Goal: Task Accomplishment & Management: Manage account settings

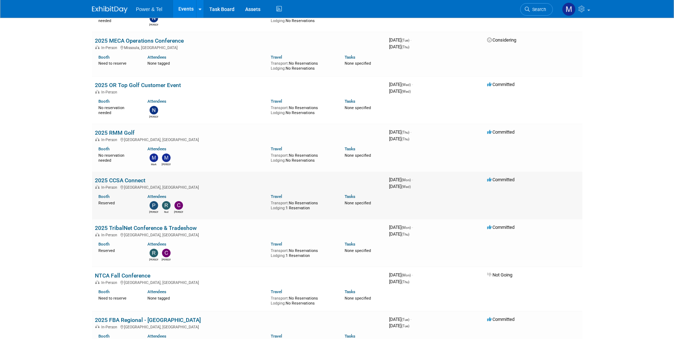
scroll to position [284, 0]
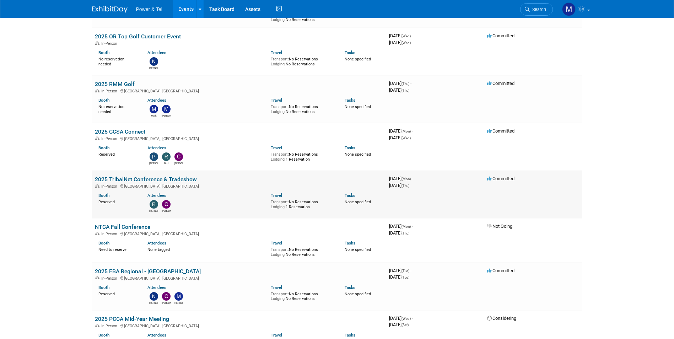
click at [191, 178] on link "2025 TribalNet Conference & Tradeshow" at bounding box center [146, 179] width 102 height 7
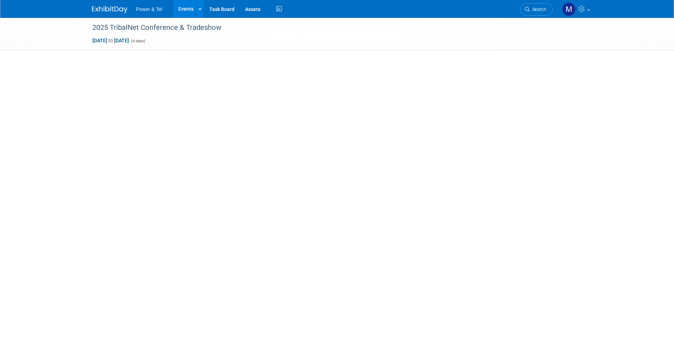
select select "Trade Show"
select select "West"
select select "Yes"
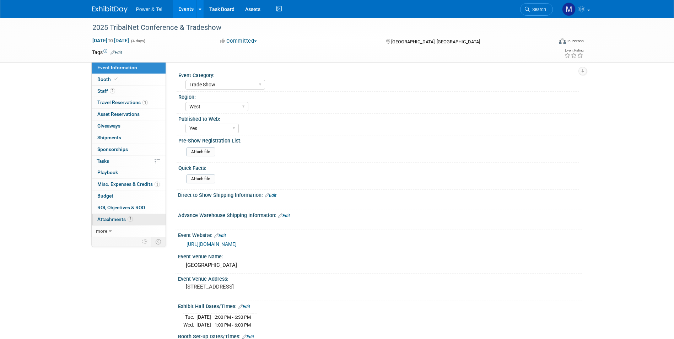
click at [131, 215] on link "2 Attachments 2" at bounding box center [129, 219] width 74 height 11
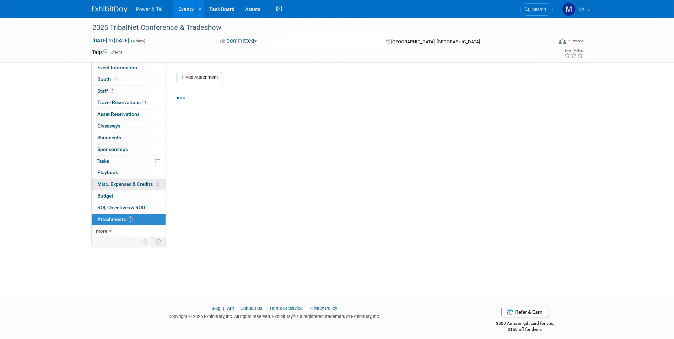
click at [142, 189] on link "3 Misc. Expenses & Credits 3" at bounding box center [129, 184] width 74 height 11
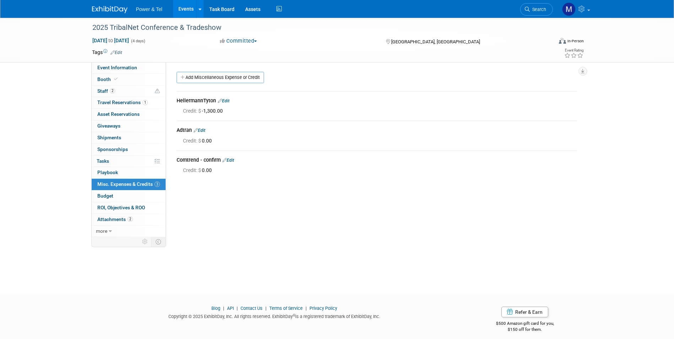
click at [230, 162] on link "Edit" at bounding box center [228, 160] width 12 height 5
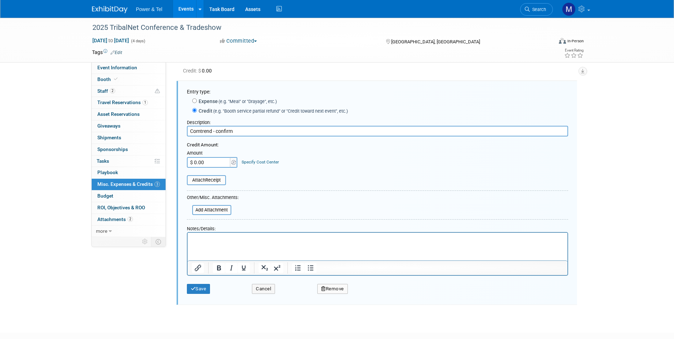
click at [320, 289] on button "Remove" at bounding box center [332, 289] width 31 height 10
click at [369, 297] on link "Yes" at bounding box center [372, 294] width 21 height 11
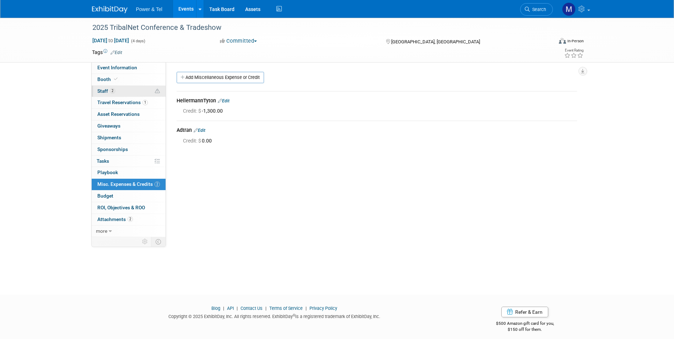
click at [150, 91] on link "2 Staff 2" at bounding box center [129, 91] width 74 height 11
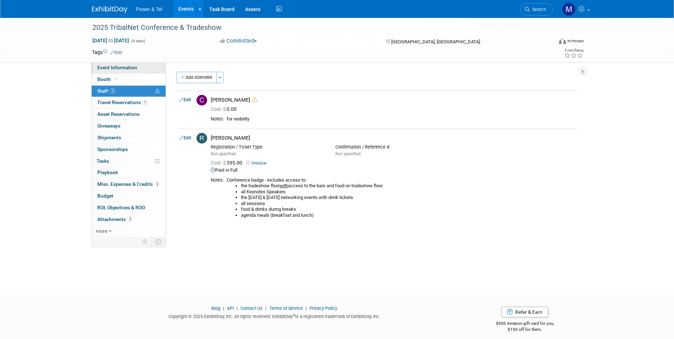
click at [124, 69] on span "Event Information" at bounding box center [117, 68] width 40 height 6
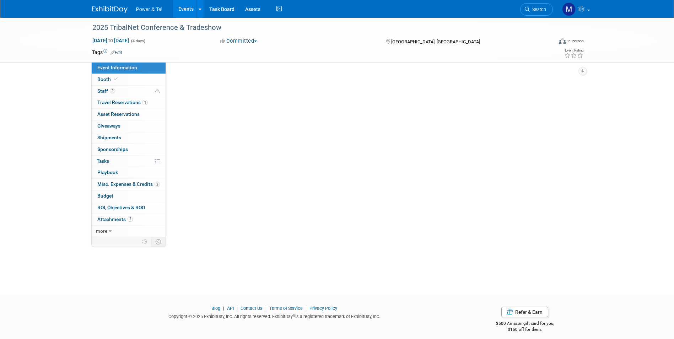
select select "Trade Show"
select select "West"
select select "Yes"
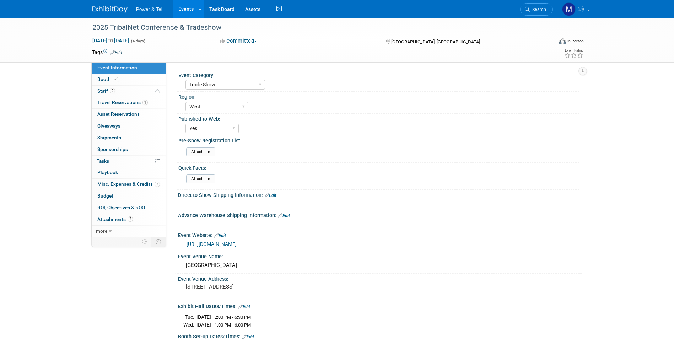
click at [202, 241] on link "https://tribalhub.com/events/tribalnet-conferences/2025-tribalnet-conference-tr…" at bounding box center [211, 244] width 50 height 6
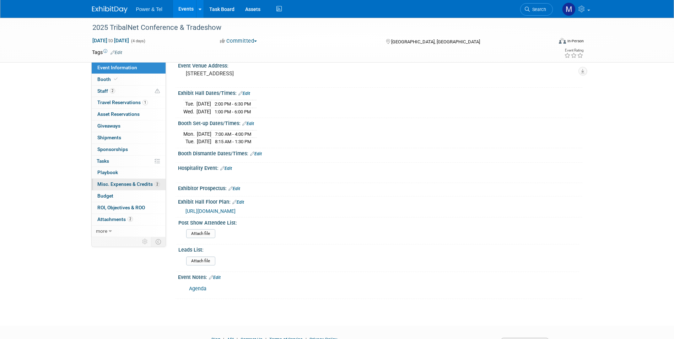
click at [141, 179] on link "2 Misc. Expenses & Credits 2" at bounding box center [129, 184] width 74 height 11
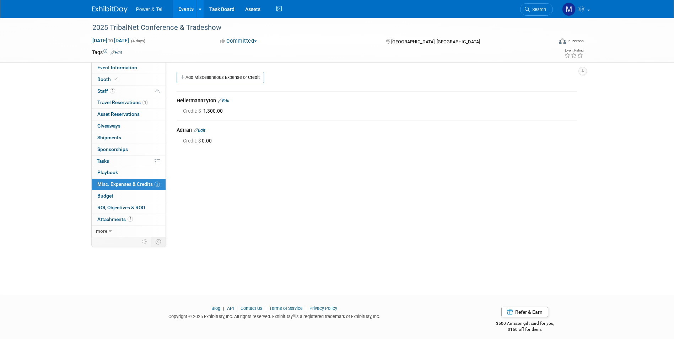
click at [197, 132] on icon at bounding box center [196, 130] width 4 height 5
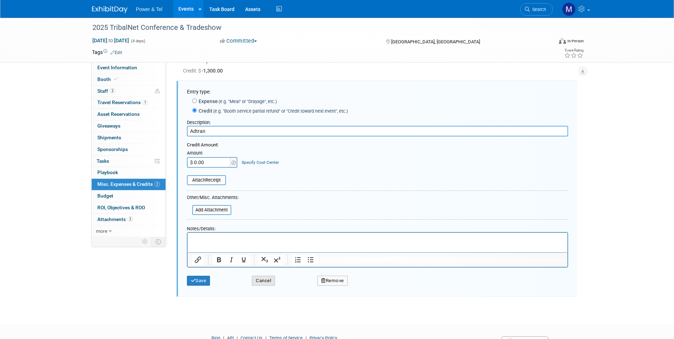
click at [256, 281] on button "Cancel" at bounding box center [263, 281] width 23 height 10
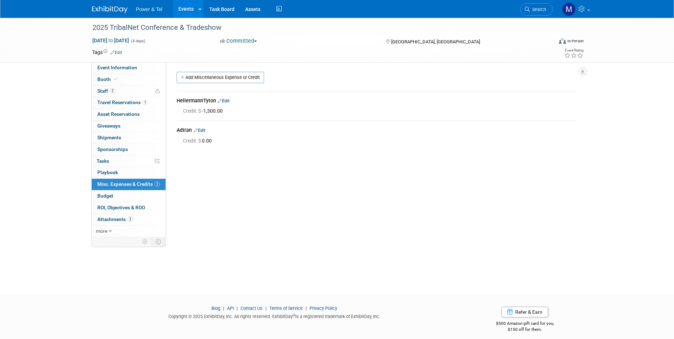
click at [226, 97] on div "HellermannTyton Edit" at bounding box center [376, 101] width 400 height 9
click at [229, 103] on link "Edit" at bounding box center [224, 100] width 12 height 5
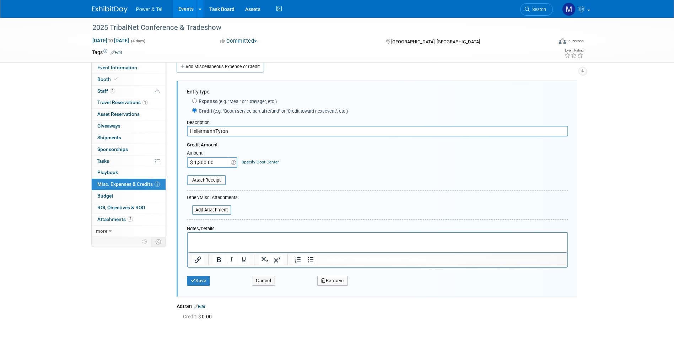
click at [323, 281] on icon "button" at bounding box center [323, 280] width 5 height 5
click at [370, 286] on link "Yes" at bounding box center [372, 286] width 21 height 11
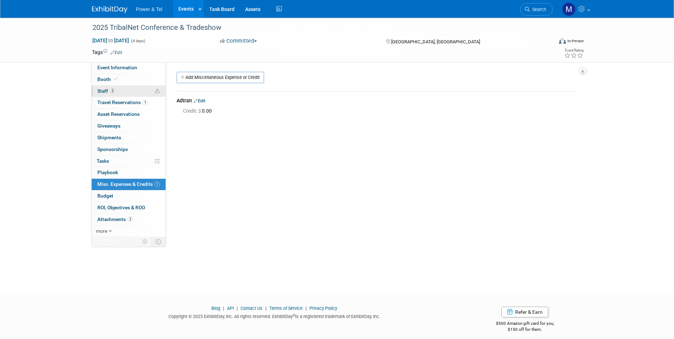
click at [132, 86] on link "2 Staff 2" at bounding box center [129, 91] width 74 height 11
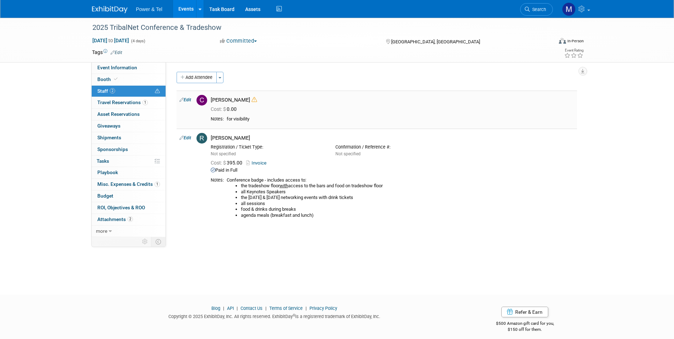
click at [242, 104] on div "Cost: $ 0.00" at bounding box center [392, 108] width 374 height 10
click at [251, 102] on icon at bounding box center [253, 99] width 5 height 5
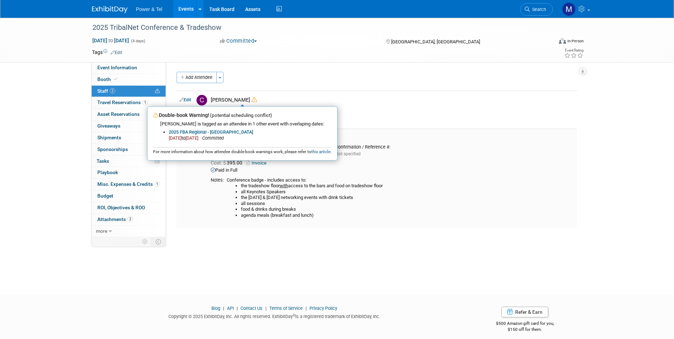
click at [208, 184] on td "Robin Mayne Registration / Ticket Type: Not specified with" at bounding box center [392, 178] width 369 height 99
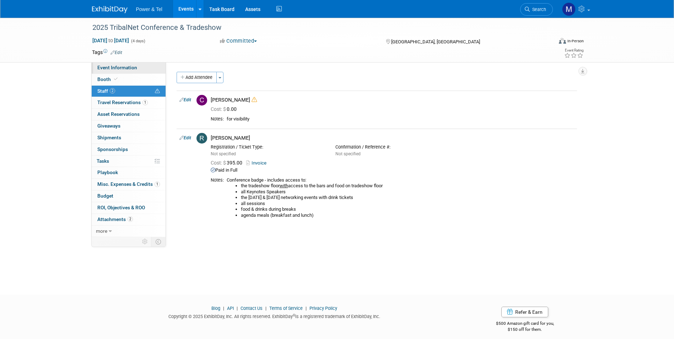
click at [119, 67] on span "Event Information" at bounding box center [117, 68] width 40 height 6
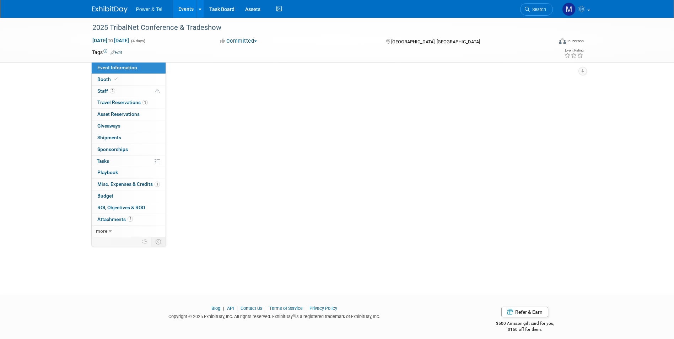
select select "Trade Show"
select select "West"
select select "Yes"
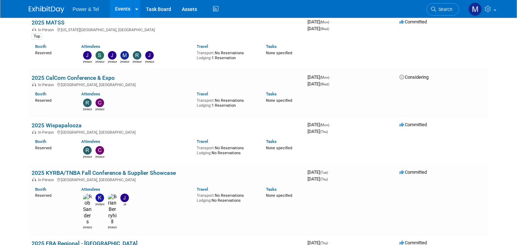
scroll to position [1421, 0]
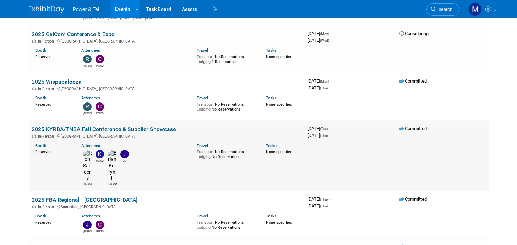
click at [87, 126] on link "2025 KYRBA/TNBA Fall Conference & Supplier Showcase" at bounding box center [104, 129] width 144 height 7
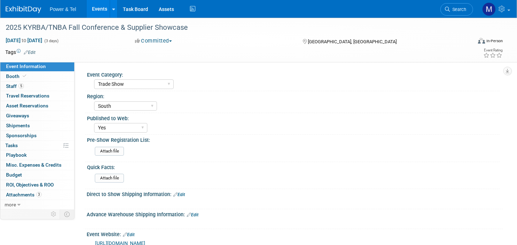
select select "Trade Show"
select select "South"
select select "Yes"
click at [42, 69] on span "Event Information" at bounding box center [26, 67] width 40 height 6
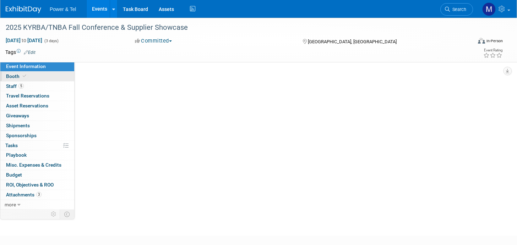
select select "Trade Show"
select select "South"
select select "Yes"
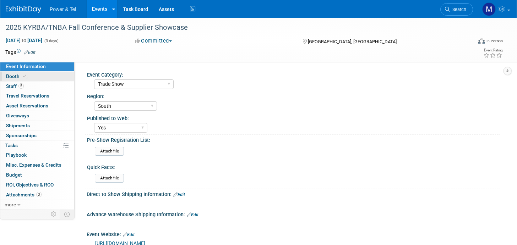
click at [45, 78] on link "Booth" at bounding box center [37, 77] width 74 height 10
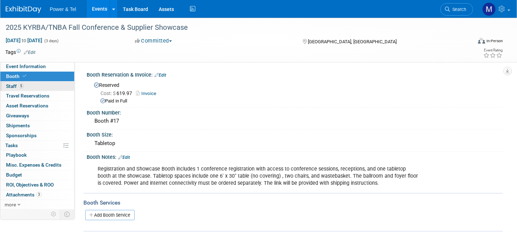
click at [46, 89] on link "5 Staff 5" at bounding box center [37, 87] width 74 height 10
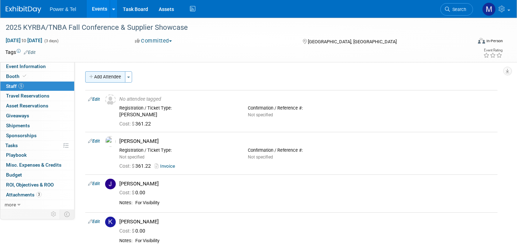
click at [108, 78] on button "Add Attendee" at bounding box center [105, 76] width 40 height 11
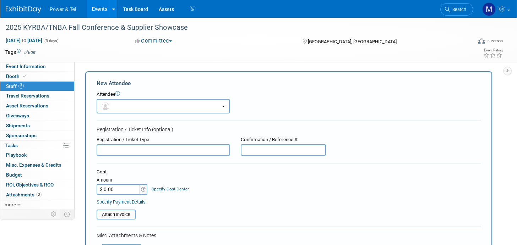
click at [132, 160] on form "New Attendee Attendee <img src="https://www.exhibitday.com/Images/Unassigned-Us…" at bounding box center [289, 210] width 384 height 261
click at [134, 150] on input "text" at bounding box center [164, 150] width 134 height 11
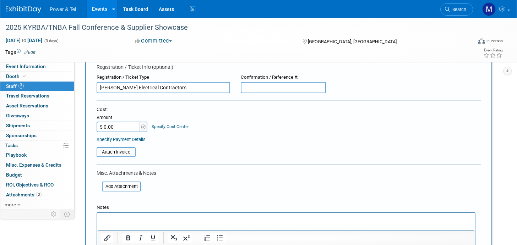
scroll to position [71, 0]
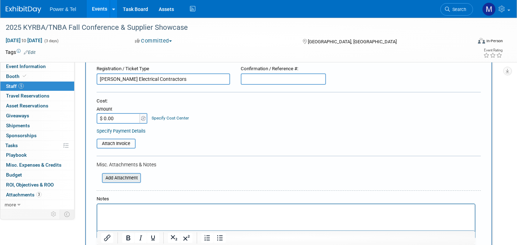
type input "Jessie Hurley - Hurley Electrical Contractors"
click at [121, 178] on input "file" at bounding box center [98, 178] width 85 height 9
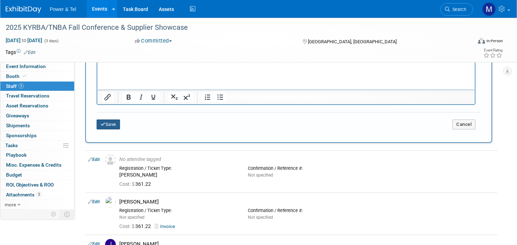
click at [115, 120] on button "Save" at bounding box center [108, 125] width 23 height 10
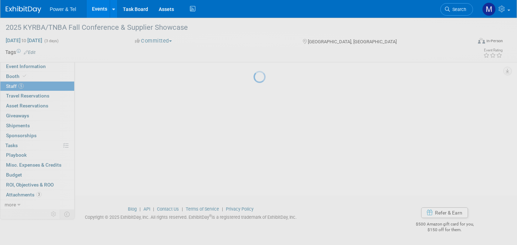
scroll to position [189, 0]
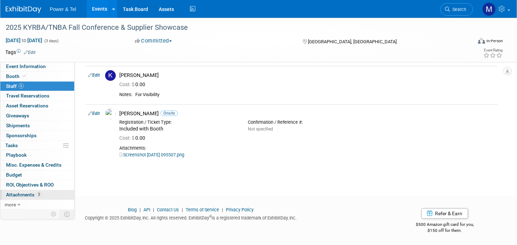
click at [41, 195] on span "3" at bounding box center [38, 194] width 5 height 5
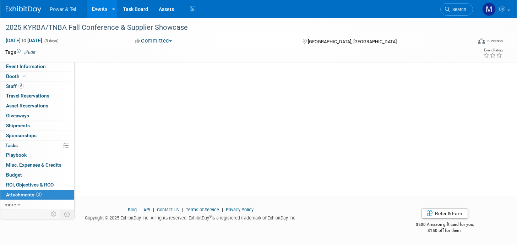
scroll to position [0, 0]
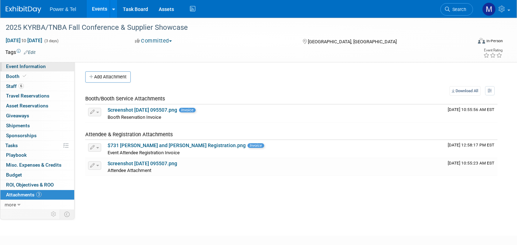
click at [39, 69] on span "Event Information" at bounding box center [26, 67] width 40 height 6
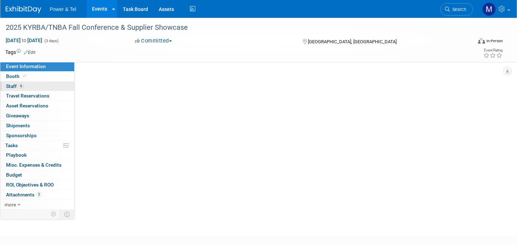
select select "Trade Show"
select select "South"
select select "Yes"
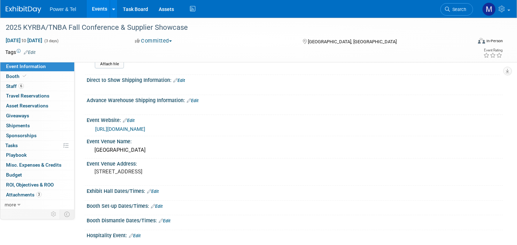
scroll to position [142, 0]
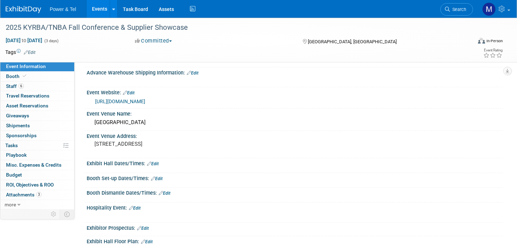
click at [142, 102] on link "https://kyrba.org/ev_calendar_day.asp?date=10%2F14%2F25&eventid=32" at bounding box center [120, 102] width 50 height 6
click at [55, 83] on link "6 Staff 6" at bounding box center [37, 87] width 74 height 10
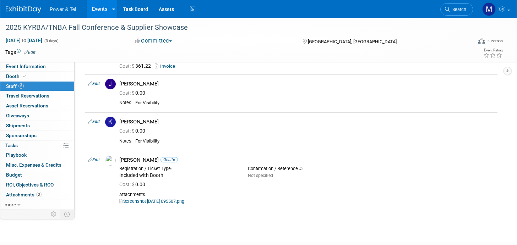
click at [459, 10] on span "Search" at bounding box center [458, 9] width 16 height 5
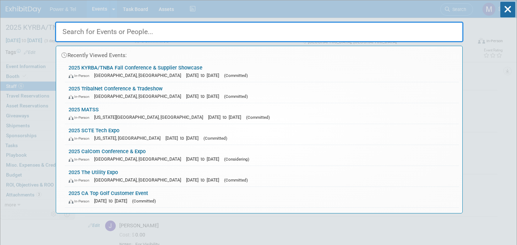
click at [291, 36] on input "text" at bounding box center [259, 32] width 408 height 21
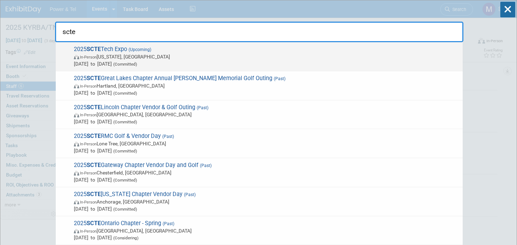
type input "scte"
click at [293, 57] on span "In-Person Washington, DC" at bounding box center [266, 56] width 385 height 7
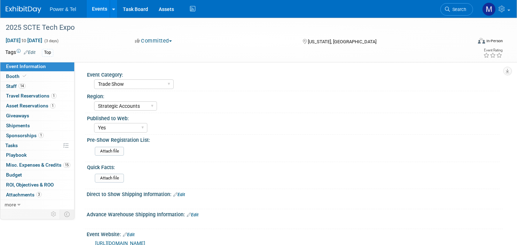
select select "Trade Show"
select select "Strategic Accounts"
select select "Yes"
click at [51, 86] on link "14 Staff 14" at bounding box center [37, 87] width 74 height 10
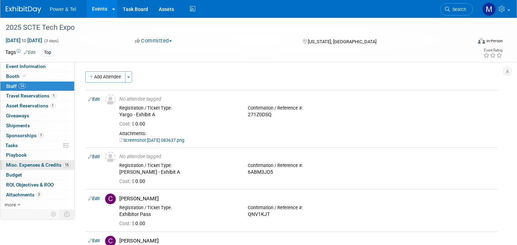
click at [53, 162] on span "Misc. Expenses & Credits 15" at bounding box center [38, 165] width 64 height 6
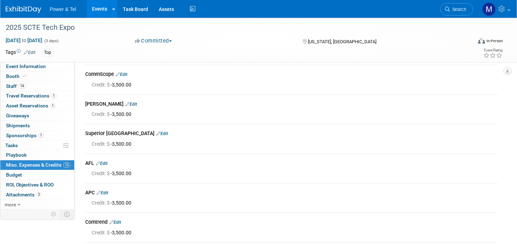
scroll to position [142, 0]
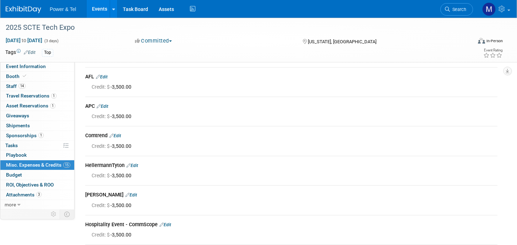
click at [125, 193] on link "Edit" at bounding box center [131, 195] width 12 height 5
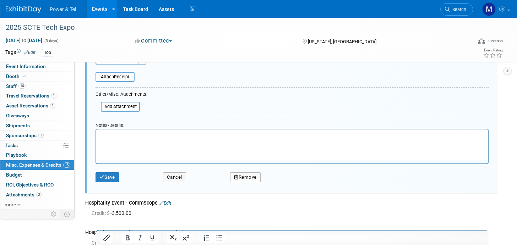
scroll to position [460, 0]
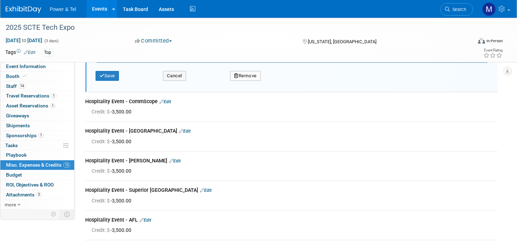
click at [238, 75] on button "Remove" at bounding box center [245, 76] width 31 height 10
click at [293, 81] on link "Yes" at bounding box center [284, 81] width 21 height 11
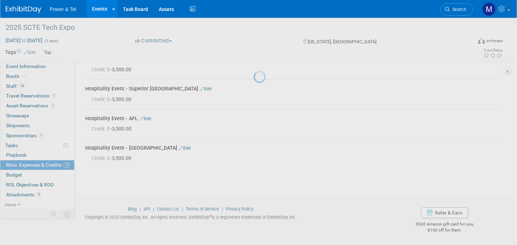
scroll to position [336, 0]
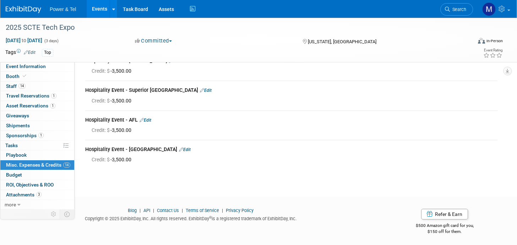
click at [165, 165] on td "Hospitality Event - Hubbell Edit Credit: $ -3,500.00" at bounding box center [291, 154] width 412 height 29
click at [158, 152] on div "Hospitality Event - Hubbell Edit" at bounding box center [291, 150] width 412 height 9
drag, startPoint x: 163, startPoint y: 149, endPoint x: 168, endPoint y: 152, distance: 6.4
click at [163, 150] on div "Hospitality Event - Hubbell Edit" at bounding box center [291, 150] width 412 height 9
click at [161, 149] on div "Hospitality Event - Hubbell Edit" at bounding box center [291, 150] width 412 height 9
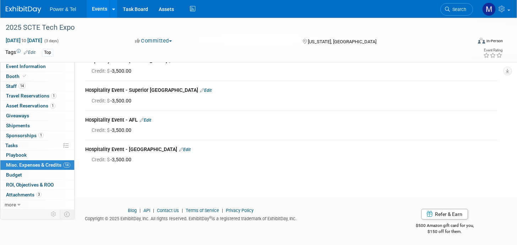
click at [179, 148] on link "Edit" at bounding box center [185, 149] width 12 height 5
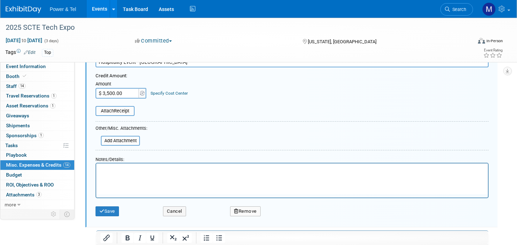
scroll to position [521, 0]
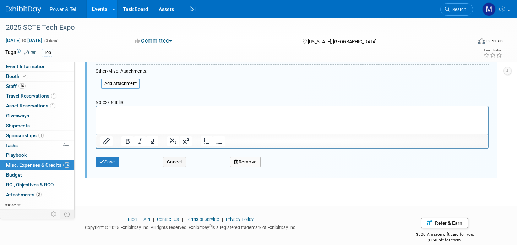
click at [248, 160] on button "Remove" at bounding box center [245, 162] width 31 height 10
click at [279, 169] on link "Yes" at bounding box center [284, 168] width 21 height 11
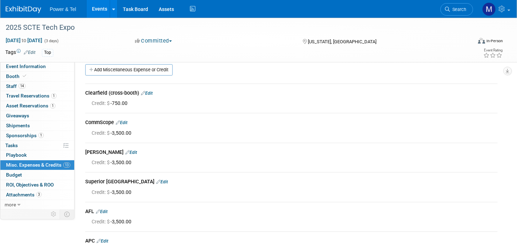
scroll to position [0, 0]
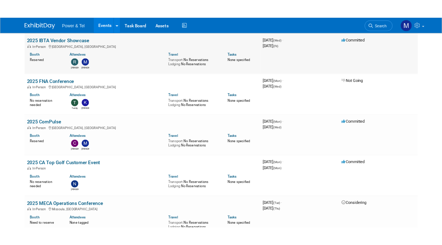
scroll to position [71, 0]
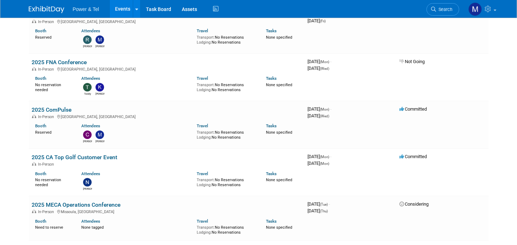
drag, startPoint x: 8, startPoint y: 17, endPoint x: 11, endPoint y: 12, distance: 5.1
click at [8, 17] on div "Power & Tel Events Add Event Bulk Upload Events Shareable Event Boards Recently…" at bounding box center [258, 9] width 517 height 18
